Goal: Task Accomplishment & Management: Use online tool/utility

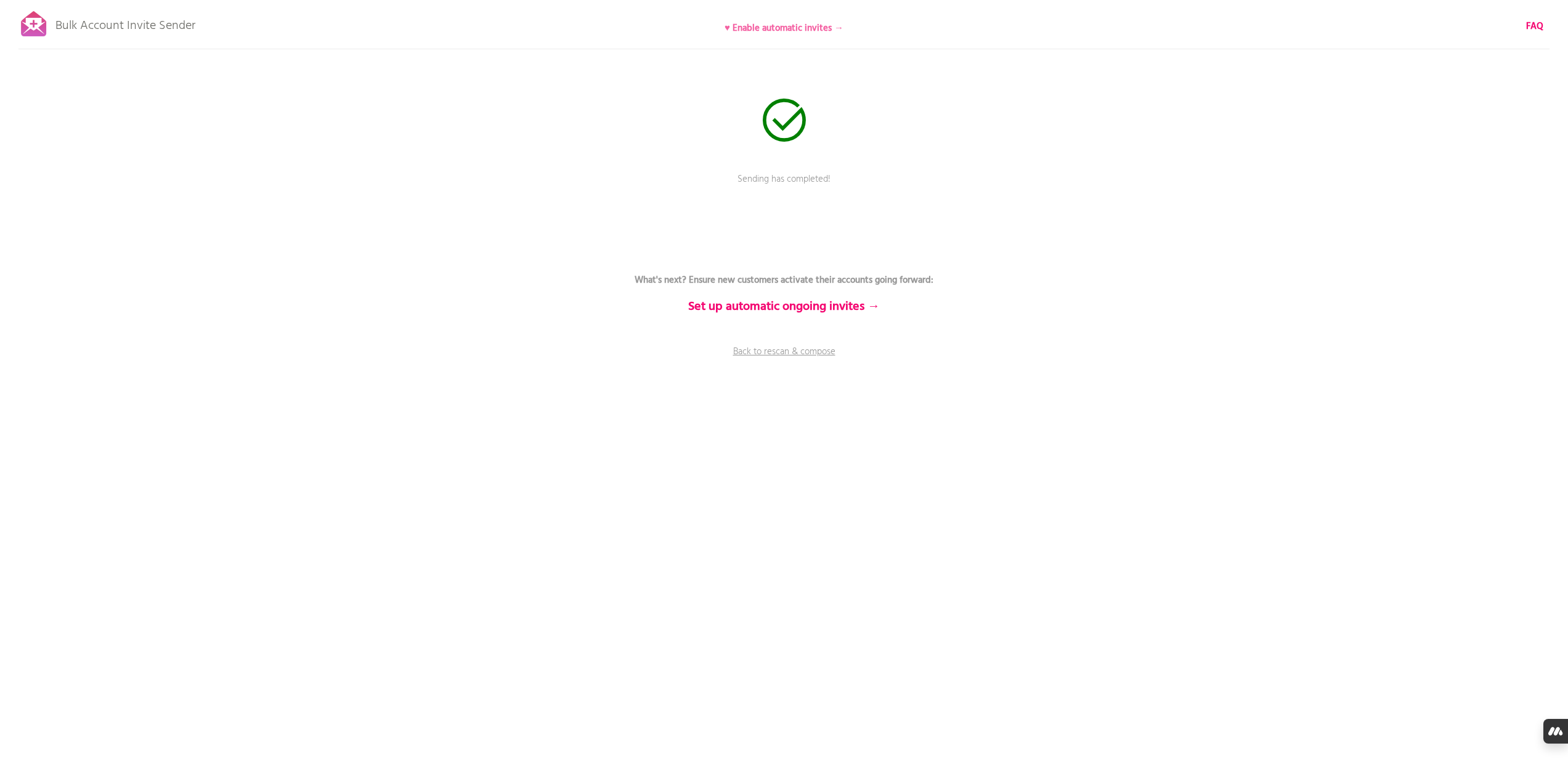
click at [773, 24] on b "♥ Enable automatic invites →" at bounding box center [784, 28] width 119 height 15
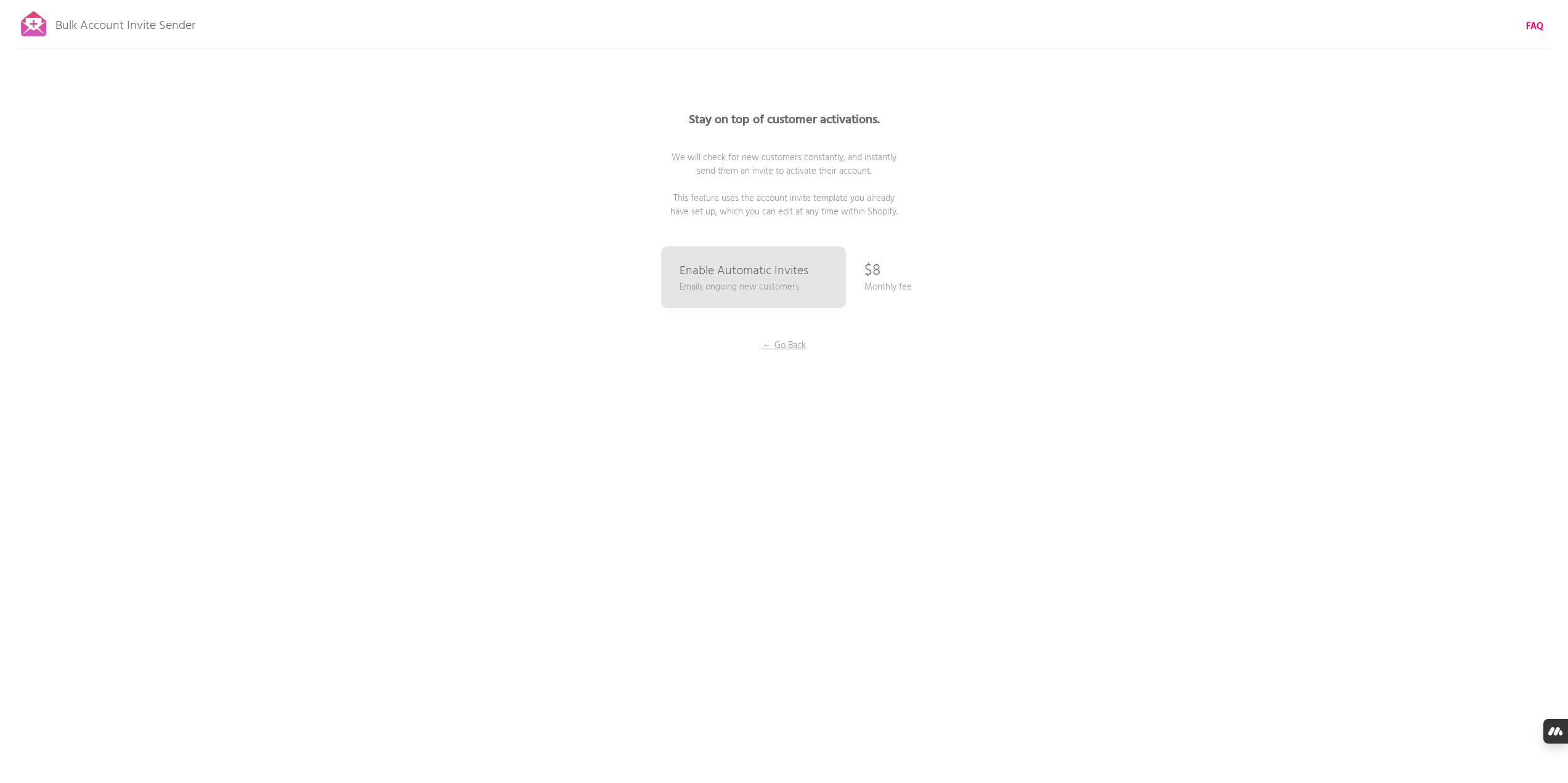
click at [896, 274] on div "Stay on top of customer activations. We will check for new customers constantly…" at bounding box center [784, 246] width 616 height 493
click at [135, 31] on p "Bulk Account Invite Sender" at bounding box center [125, 22] width 140 height 31
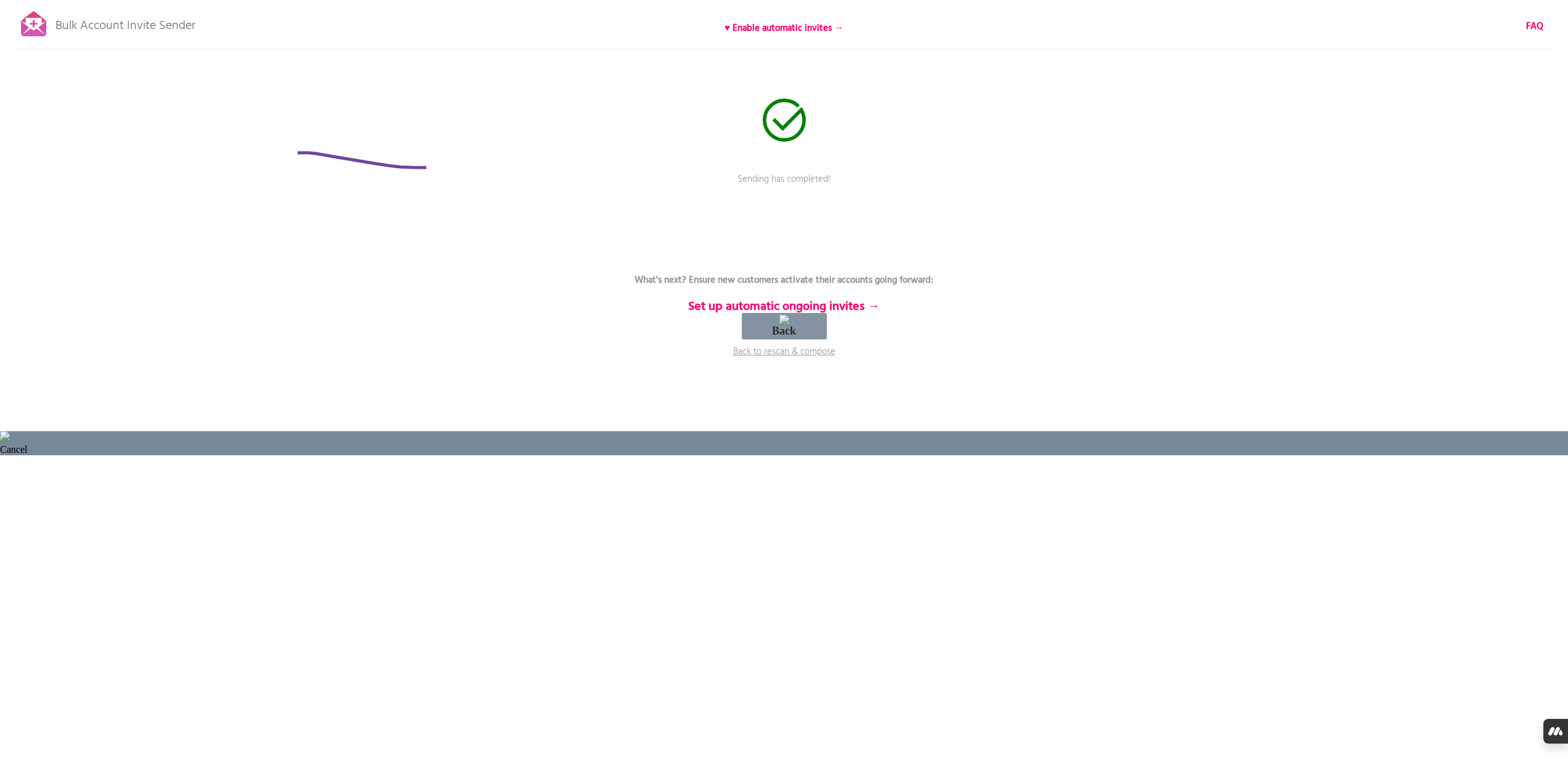
drag, startPoint x: 426, startPoint y: 167, endPoint x: 294, endPoint y: 153, distance: 132.7
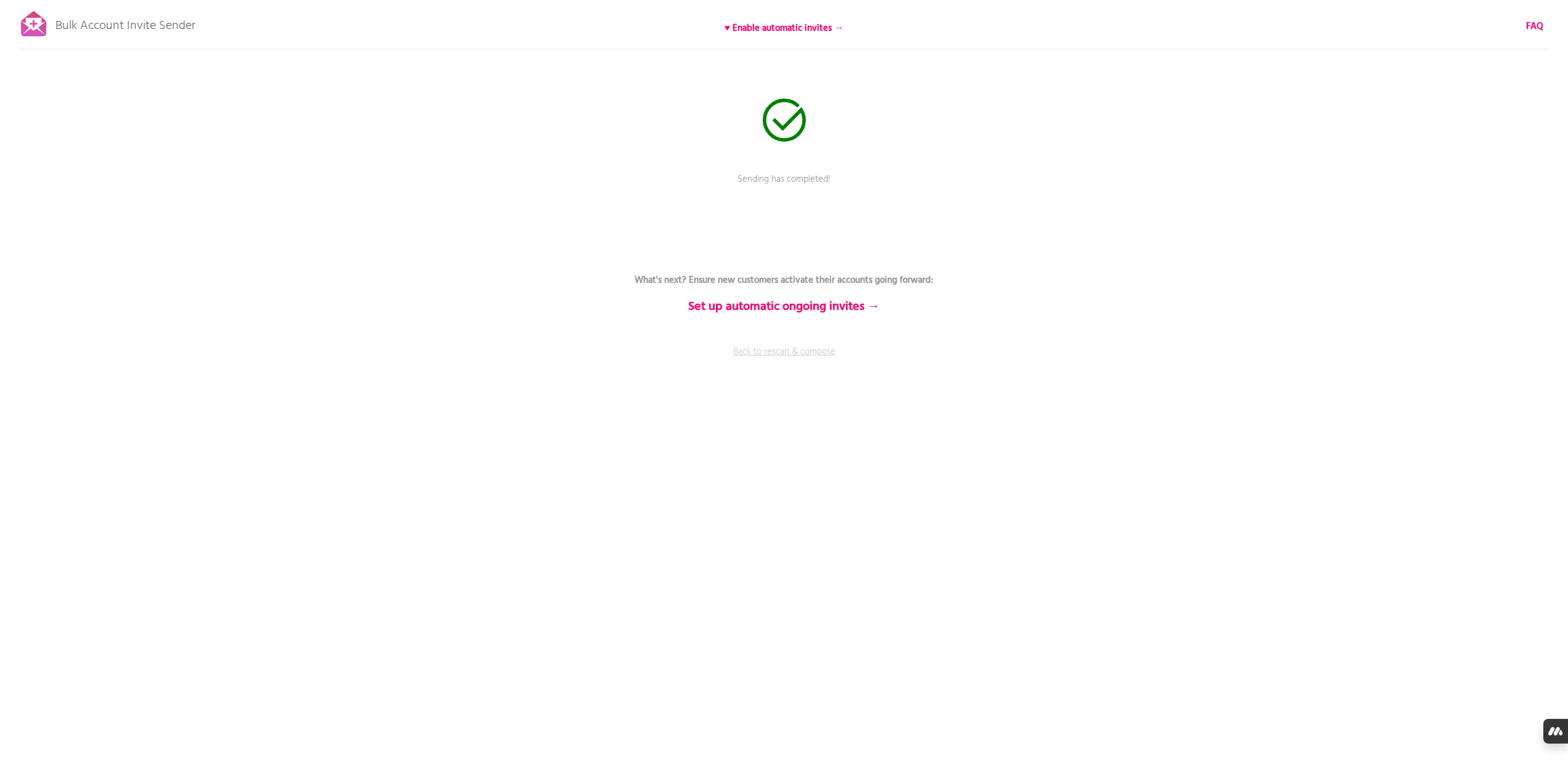
click at [816, 355] on link "Back to rescan & compose" at bounding box center [784, 360] width 369 height 31
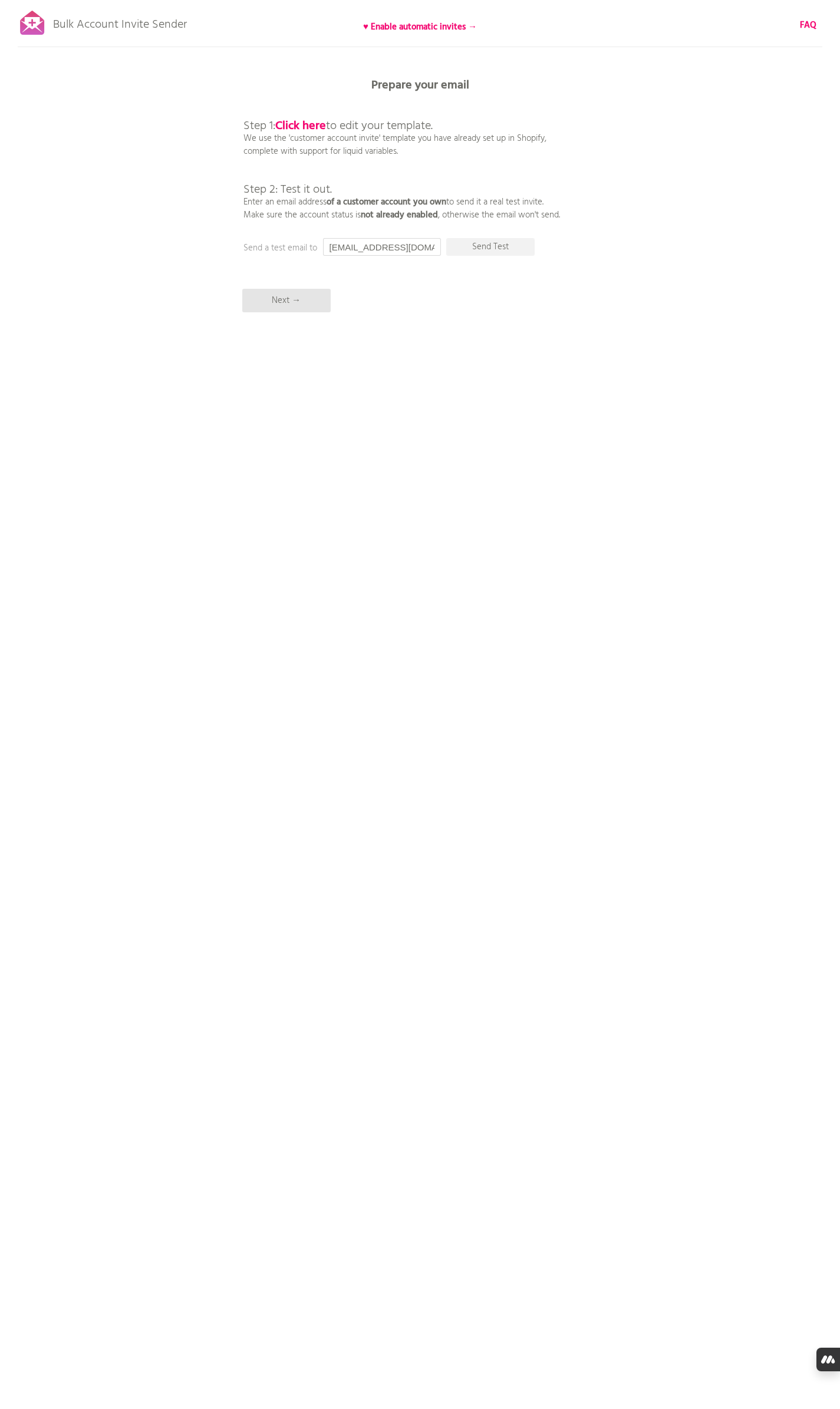
click at [383, 251] on input "[EMAIL_ADDRESS][DOMAIN_NAME]" at bounding box center [382, 246] width 118 height 17
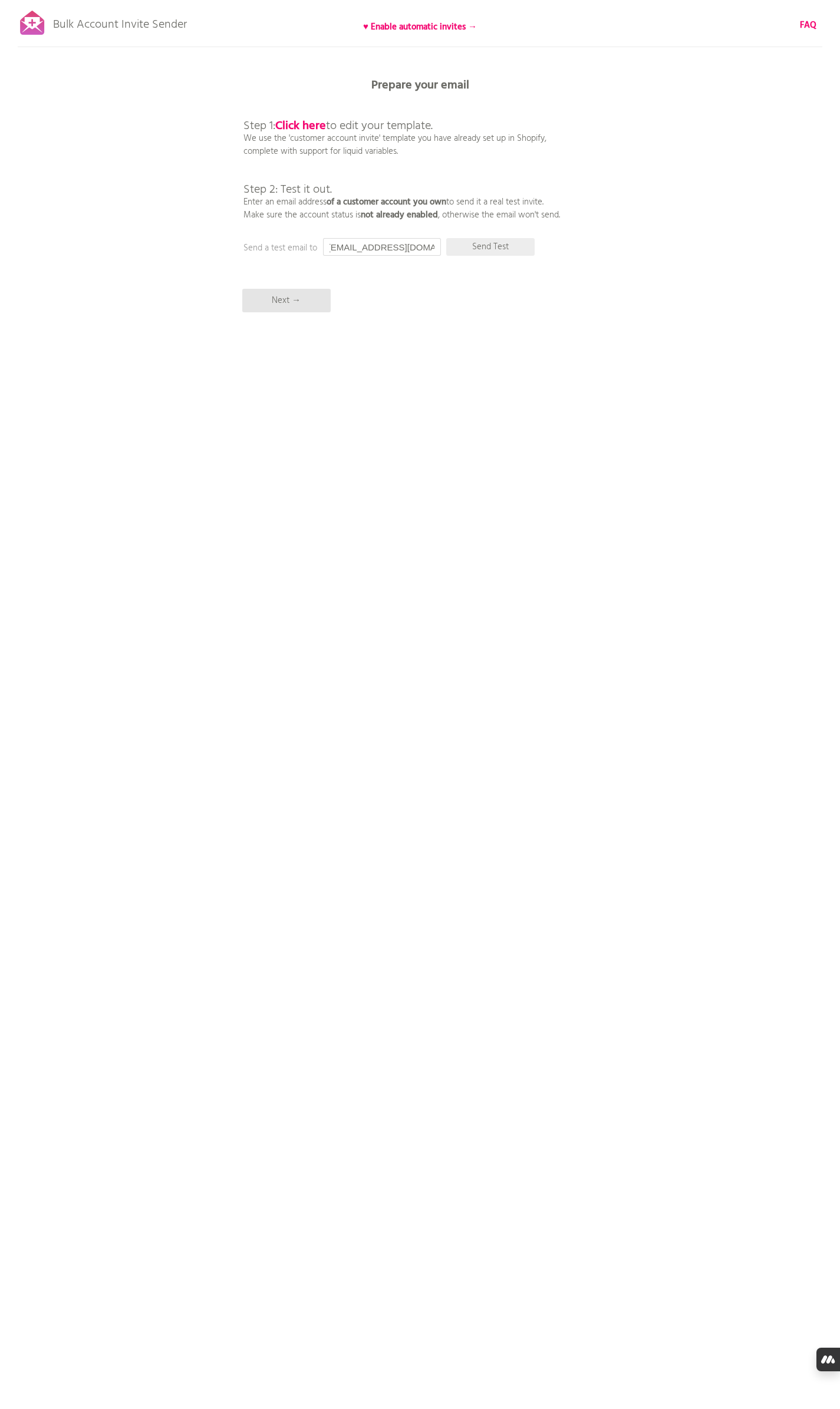
type input "benwebtesting@gmail.com"
click at [503, 242] on p "Send Test" at bounding box center [490, 246] width 88 height 17
click at [275, 304] on p "Next →" at bounding box center [286, 300] width 88 height 23
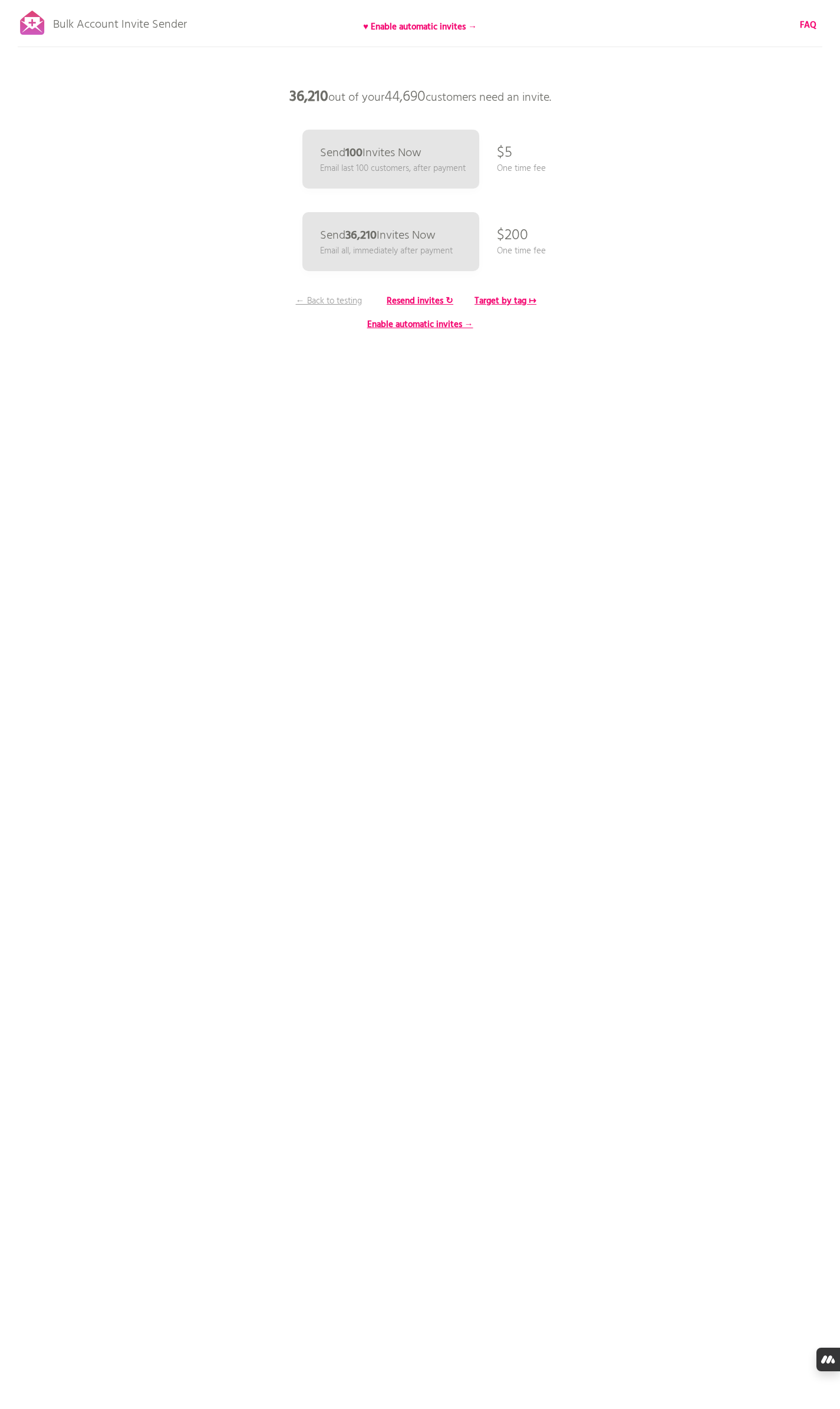
click at [445, 95] on p "36,210 out of your 44,690 customers need an invite." at bounding box center [420, 97] width 353 height 35
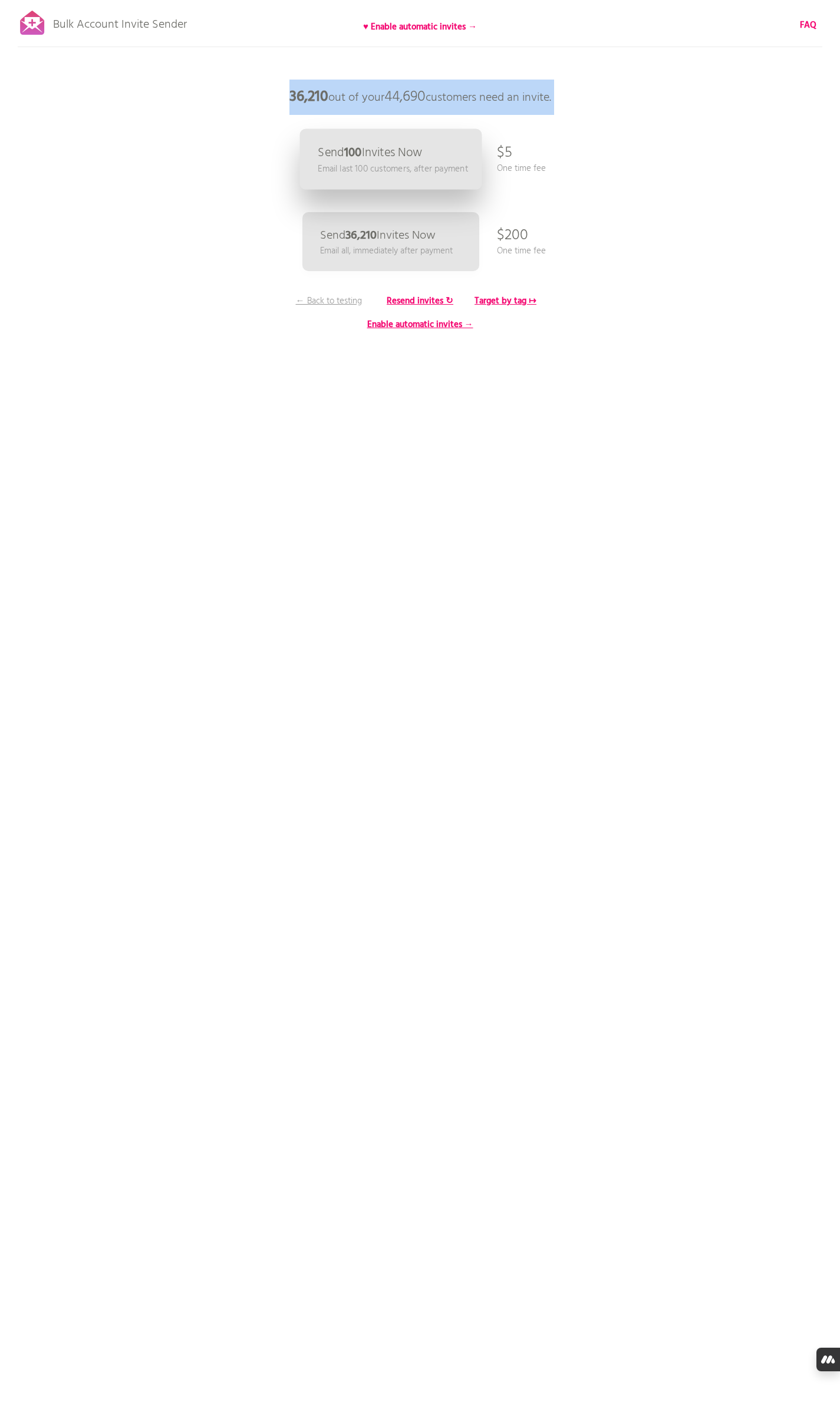
copy div "36,210 out of your 44,690 customers need an invite."
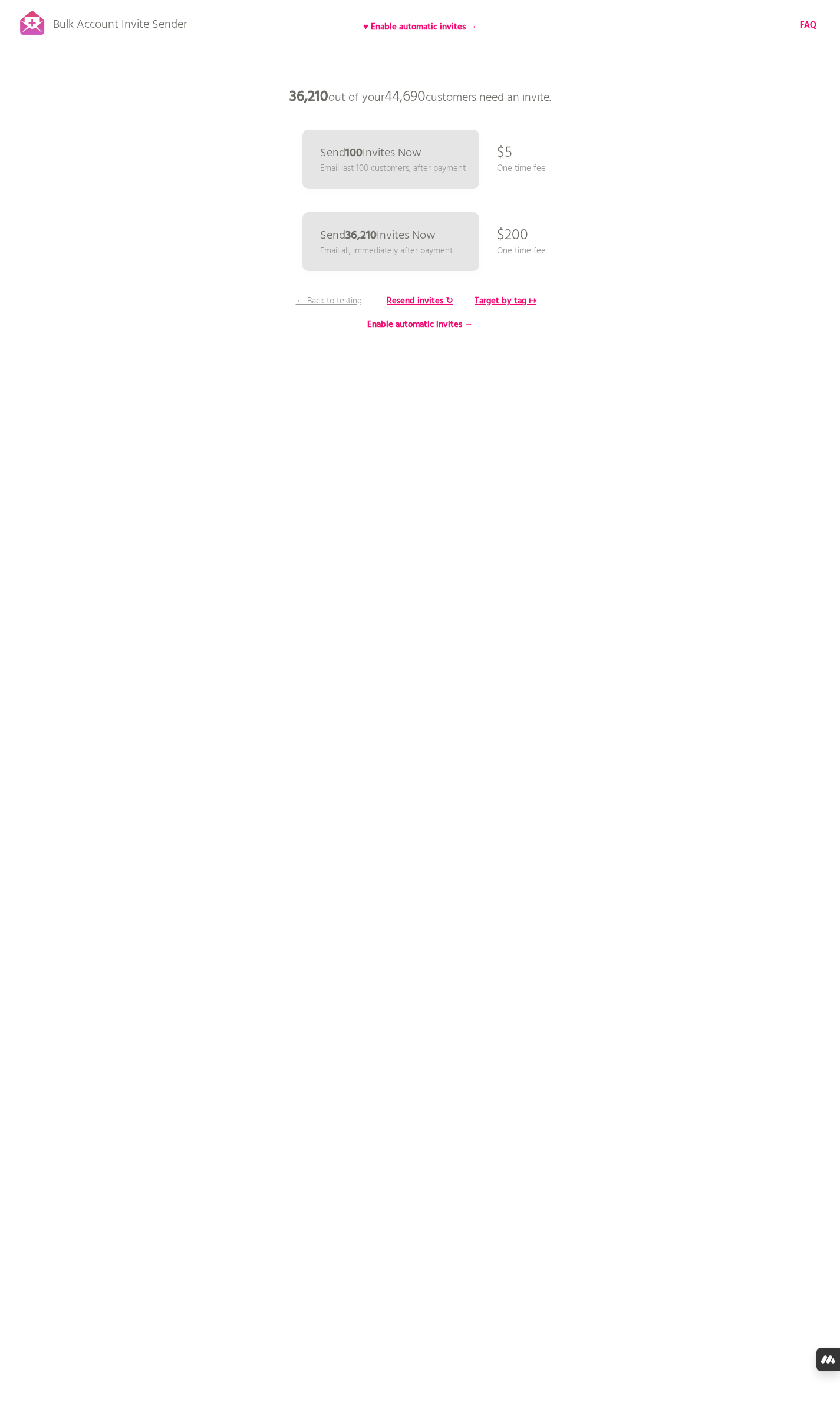
click at [528, 506] on html "Bulk Account Invite Sender ♥ Enable automatic invites → FAQ Synced all customer…" at bounding box center [420, 704] width 840 height 1409
click at [480, 445] on html "Bulk Account Invite Sender ♥ Enable automatic invites → FAQ Synced all customer…" at bounding box center [420, 704] width 840 height 1409
click at [403, 247] on p "Email all, immediately after payment" at bounding box center [386, 251] width 137 height 14
